Goal: Task Accomplishment & Management: Use online tool/utility

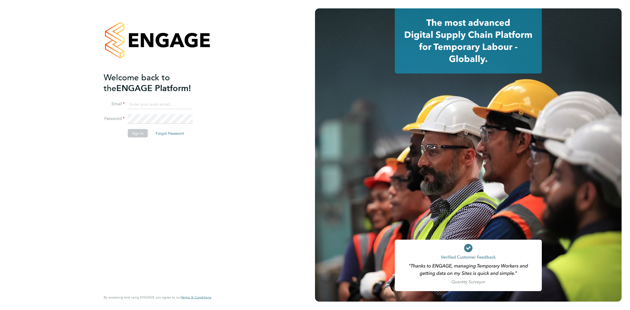
type input "[PERSON_NAME][EMAIL_ADDRESS][PERSON_NAME][DOMAIN_NAME]"
click at [140, 133] on button "Sign In" at bounding box center [138, 133] width 20 height 8
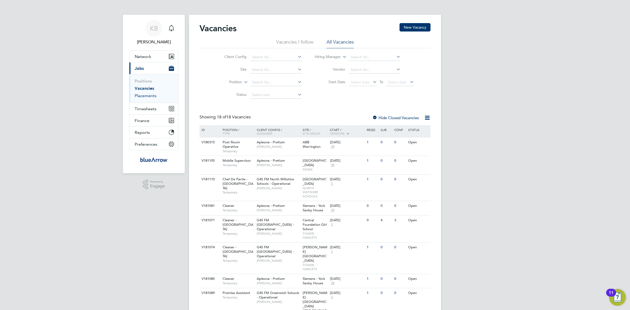
click at [145, 97] on link "Placements" at bounding box center [146, 95] width 22 height 5
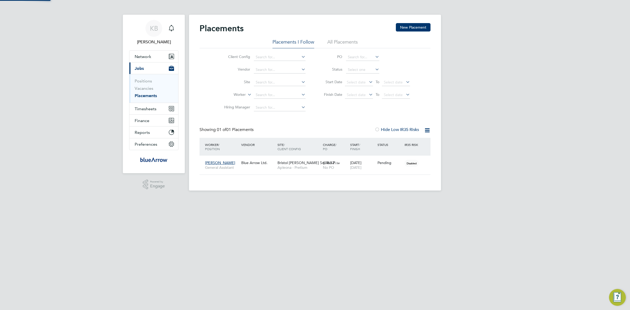
scroll to position [15, 45]
click at [423, 162] on icon at bounding box center [423, 162] width 5 height 6
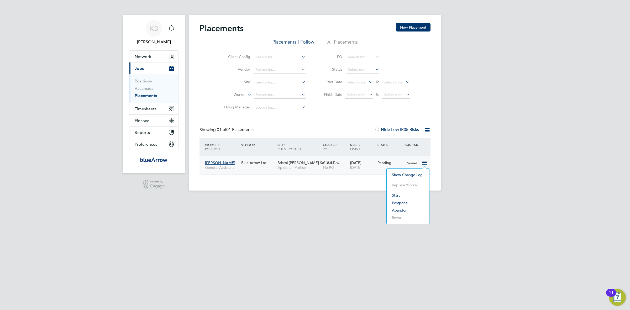
click at [397, 195] on li "Start" at bounding box center [407, 194] width 37 height 7
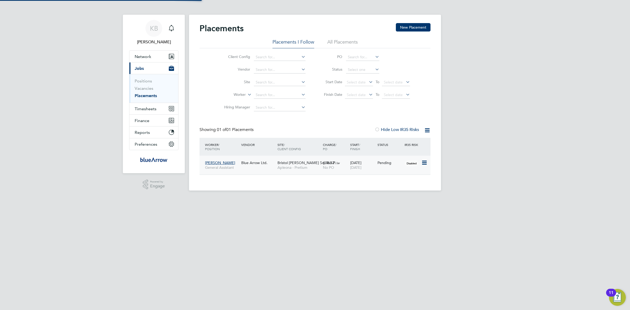
scroll to position [0, 0]
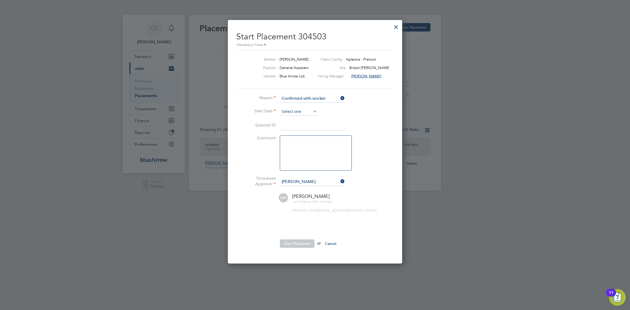
click at [291, 110] on input at bounding box center [298, 112] width 37 height 8
click at [308, 160] on span "24" at bounding box center [308, 155] width 10 height 10
type input "24 Sep 2025"
click at [295, 244] on button "Start Placement" at bounding box center [297, 243] width 35 height 8
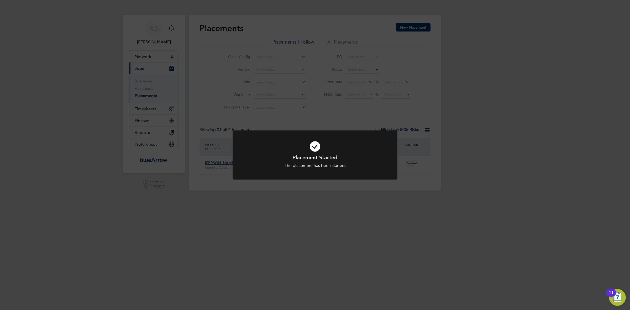
click at [432, 90] on div "Placement Started The placement has been started. Cancel Okay" at bounding box center [315, 155] width 630 height 310
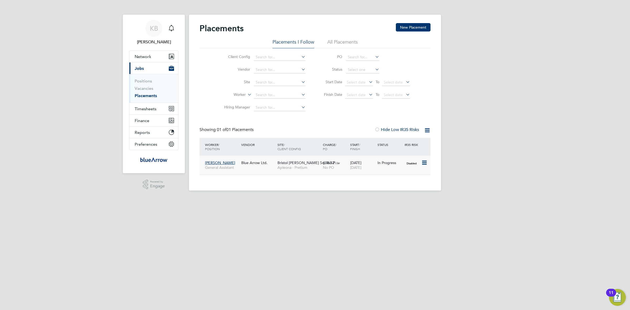
click at [424, 162] on icon at bounding box center [423, 162] width 5 height 6
click at [424, 99] on div "Client Config Vendor Site Worker Hiring Manager PO Status Start Date Select dat…" at bounding box center [314, 81] width 231 height 66
